Goal: Information Seeking & Learning: Learn about a topic

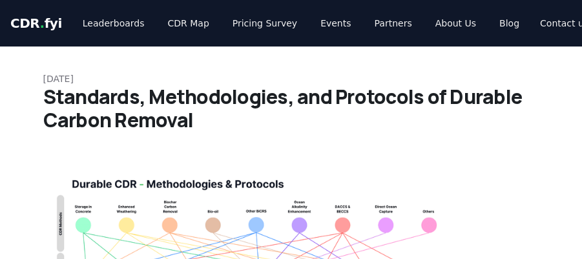
scroll to position [3054, 0]
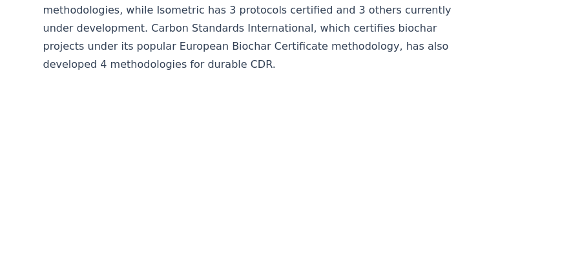
scroll to position [2848, 0]
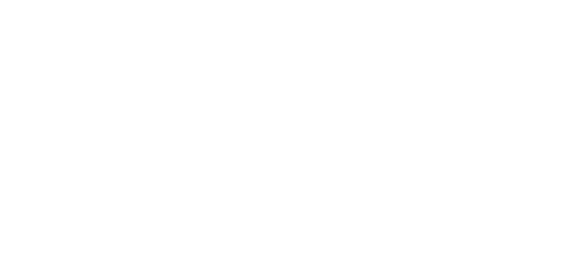
scroll to position [2958, 0]
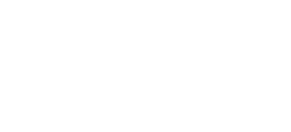
scroll to position [3051, 0]
drag, startPoint x: 9, startPoint y: 33, endPoint x: 89, endPoint y: 82, distance: 93.4
copy p "Puro and Isometric account for about ⅓ of the total number of methodologies and…"
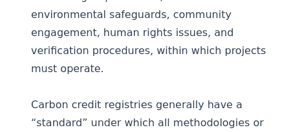
scroll to position [1414, 0]
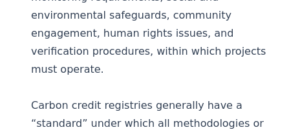
drag, startPoint x: 112, startPoint y: 18, endPoint x: 214, endPoint y: 32, distance: 102.4
copy li "Detailed procedures within standards for accurate CDR accounting"
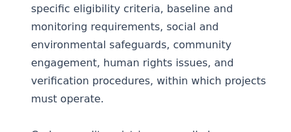
scroll to position [1430, 0]
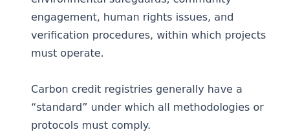
drag, startPoint x: 238, startPoint y: 98, endPoint x: 111, endPoint y: 8, distance: 155.3
copy li "Detailed procedures within standards for accurate CDR accounting. A methodology…"
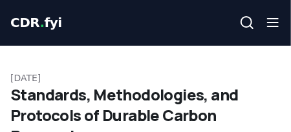
scroll to position [0, 0]
